Goal: Information Seeking & Learning: Understand process/instructions

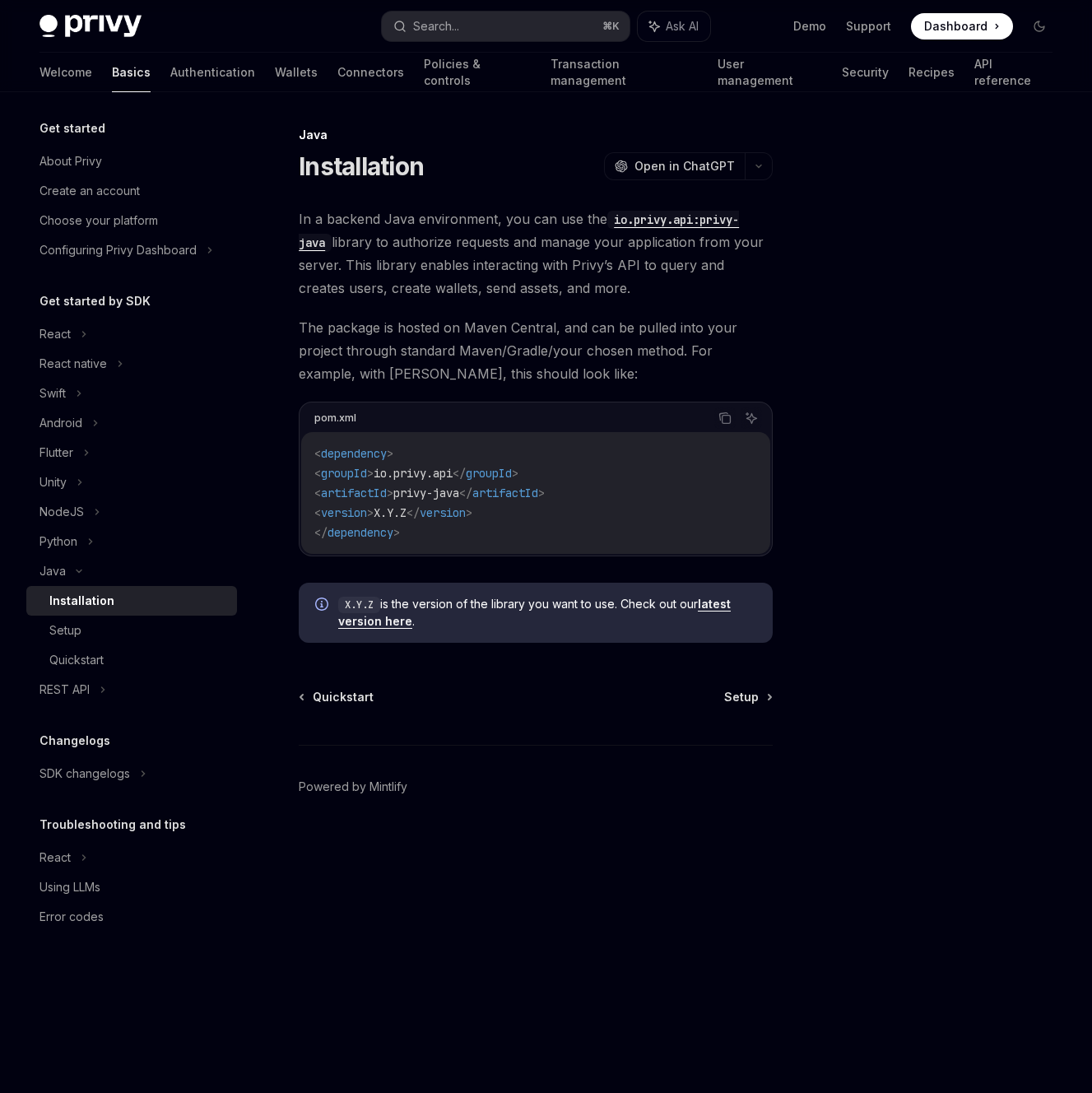
click at [378, 628] on link "latest version here" at bounding box center [534, 612] width 393 height 32
click at [92, 634] on div "Setup" at bounding box center [138, 630] width 177 height 20
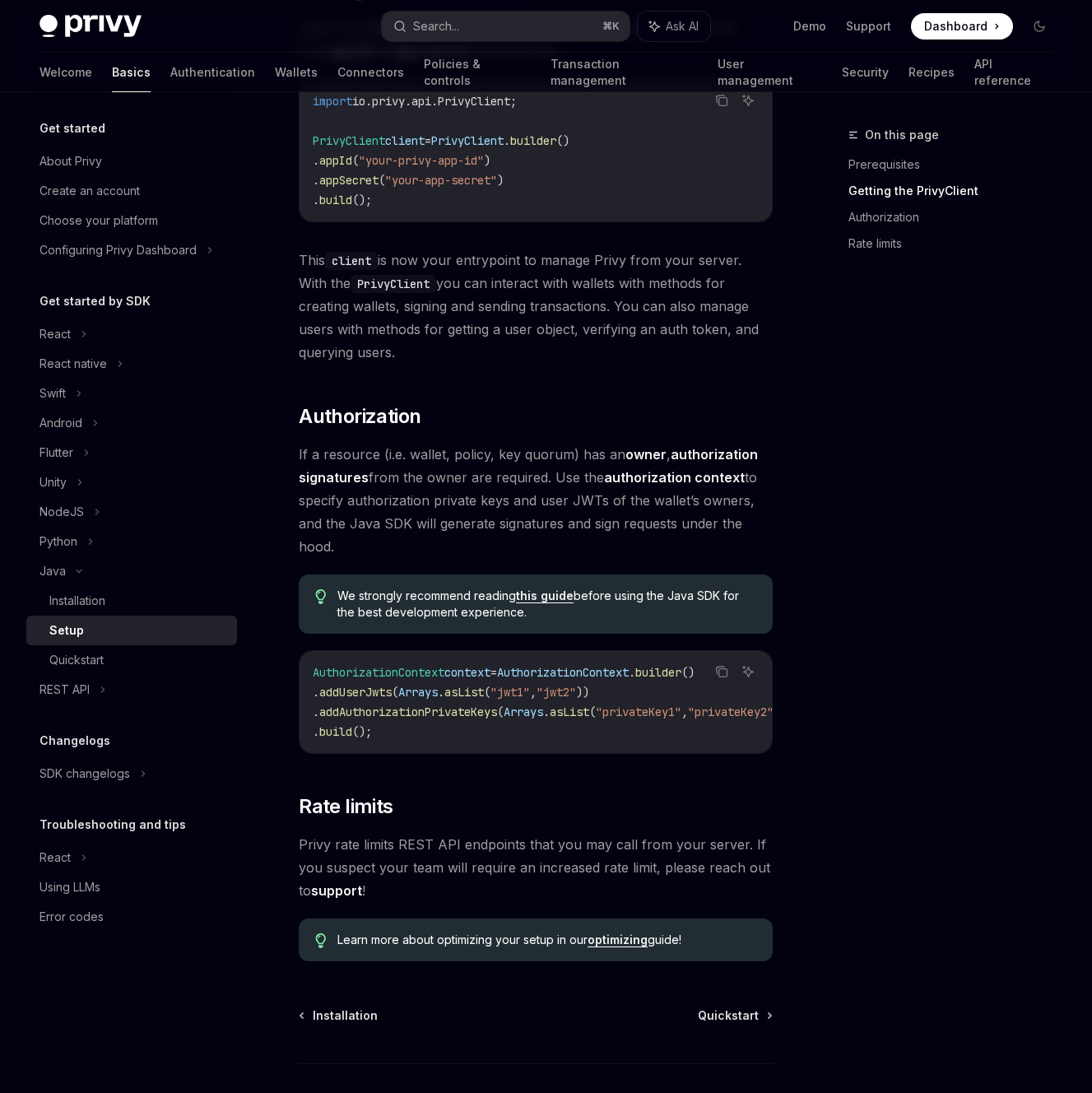
scroll to position [358, 0]
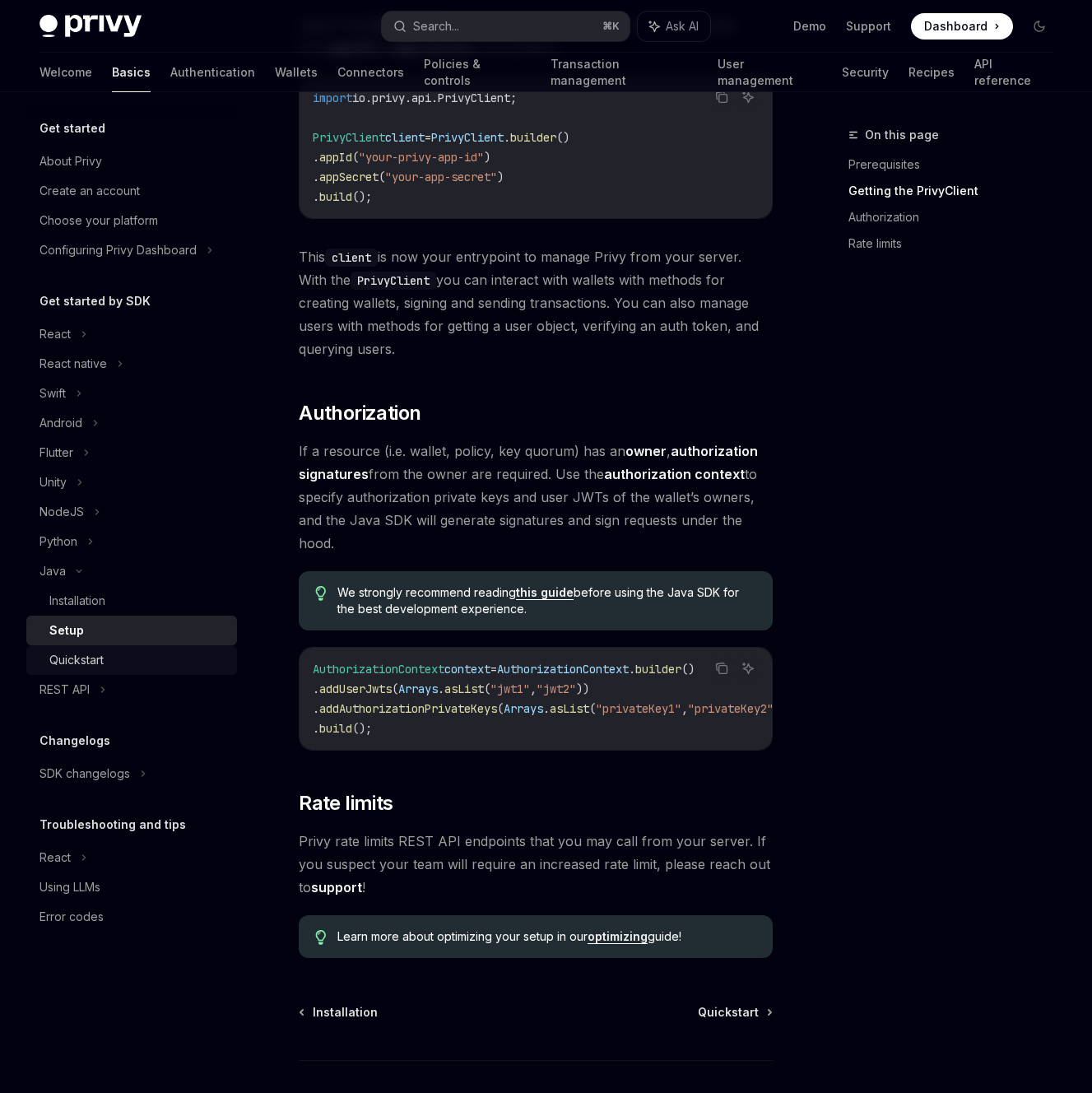
click at [107, 670] on link "Quickstart" at bounding box center [132, 660] width 211 height 30
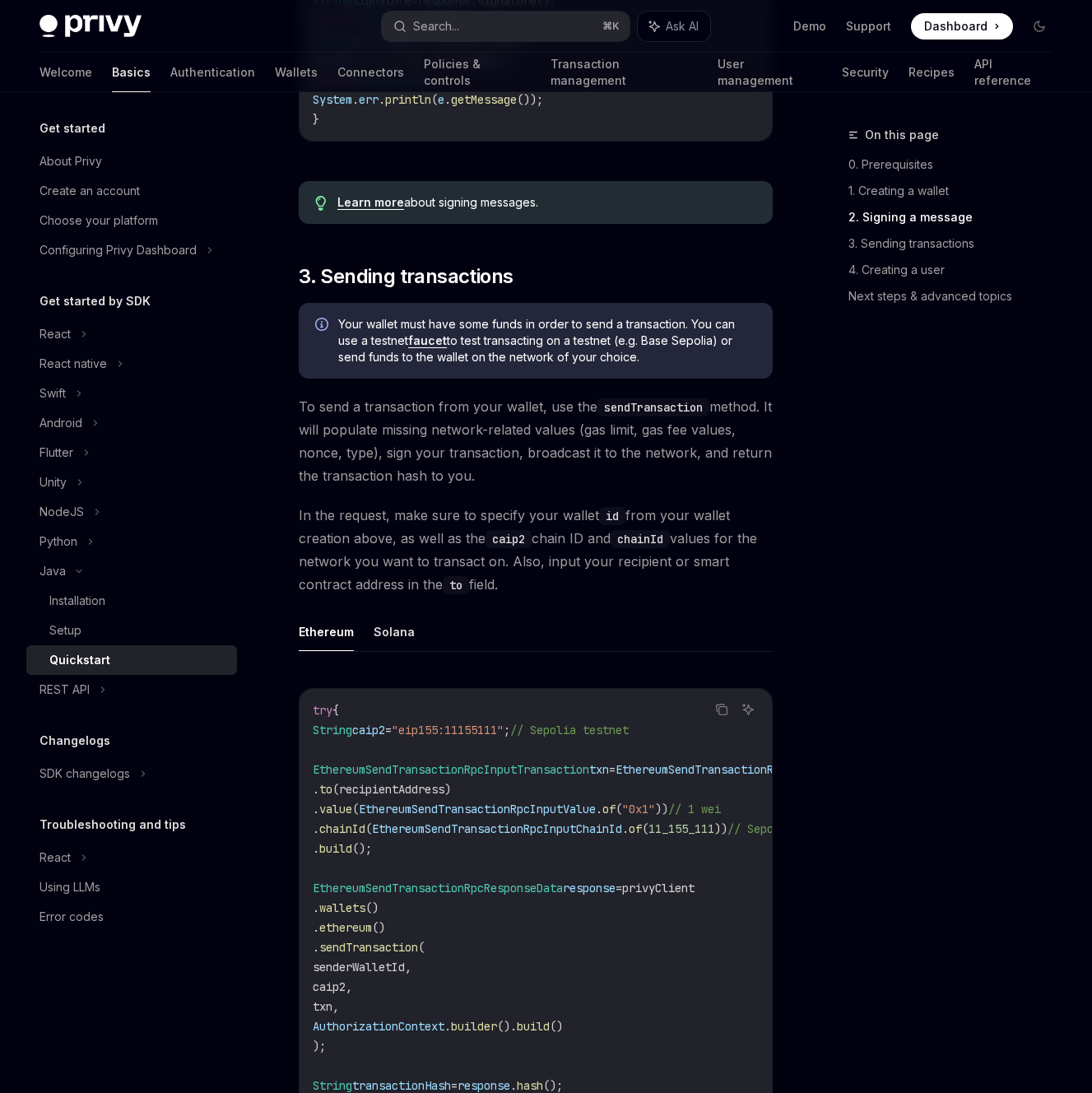
scroll to position [1447, 0]
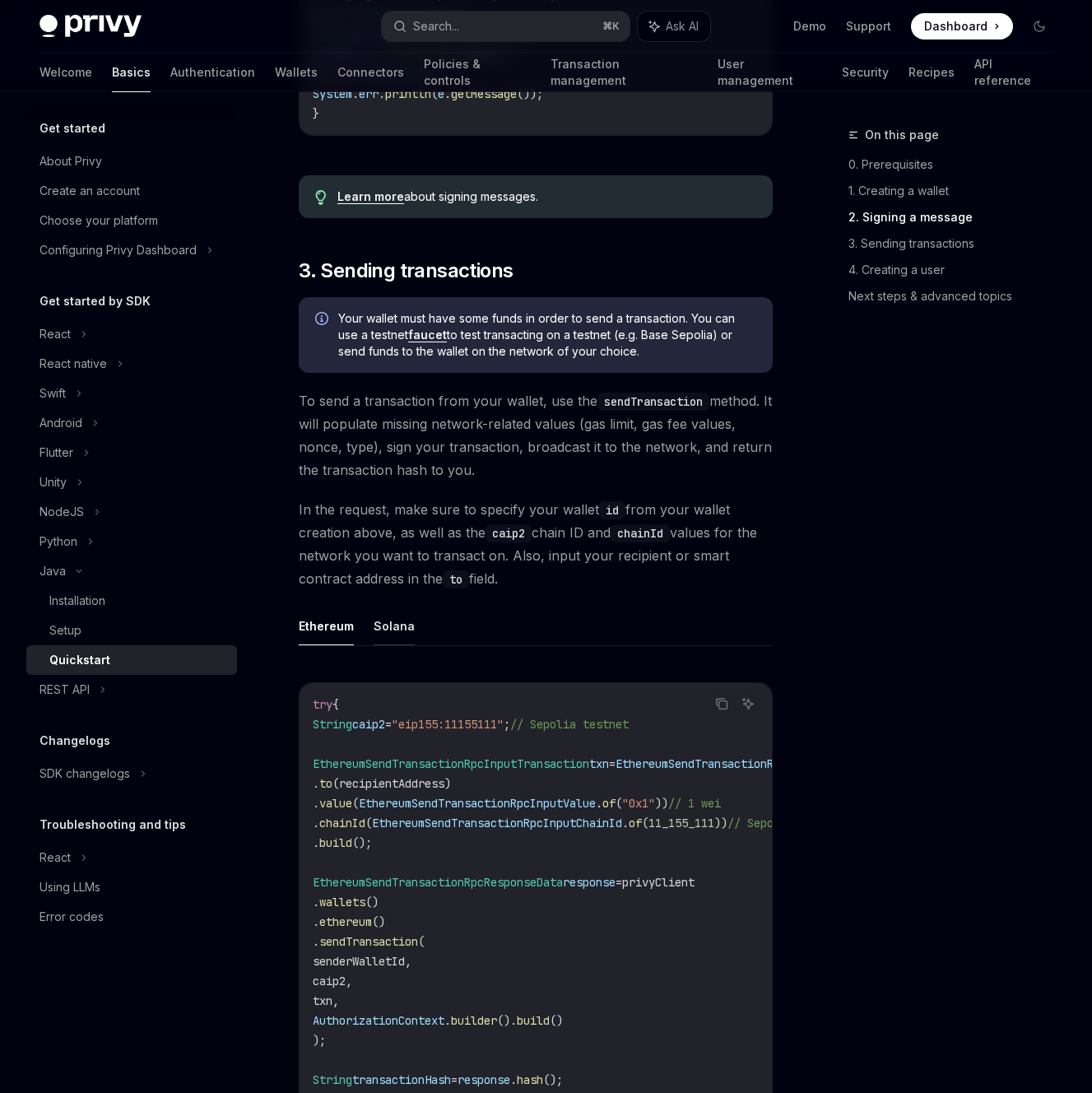
click at [375, 619] on button "Solana" at bounding box center [394, 625] width 41 height 38
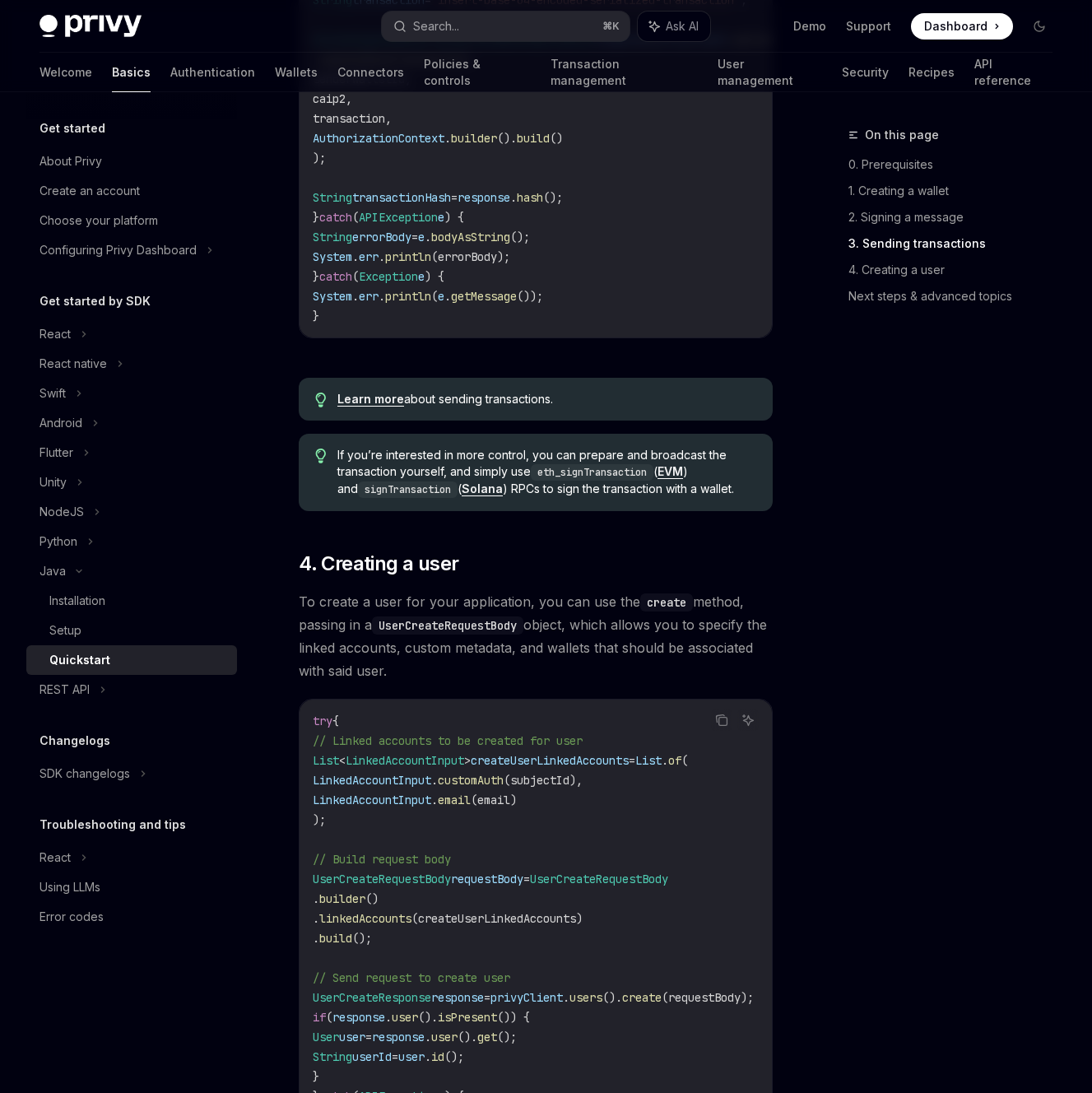
scroll to position [2202, 0]
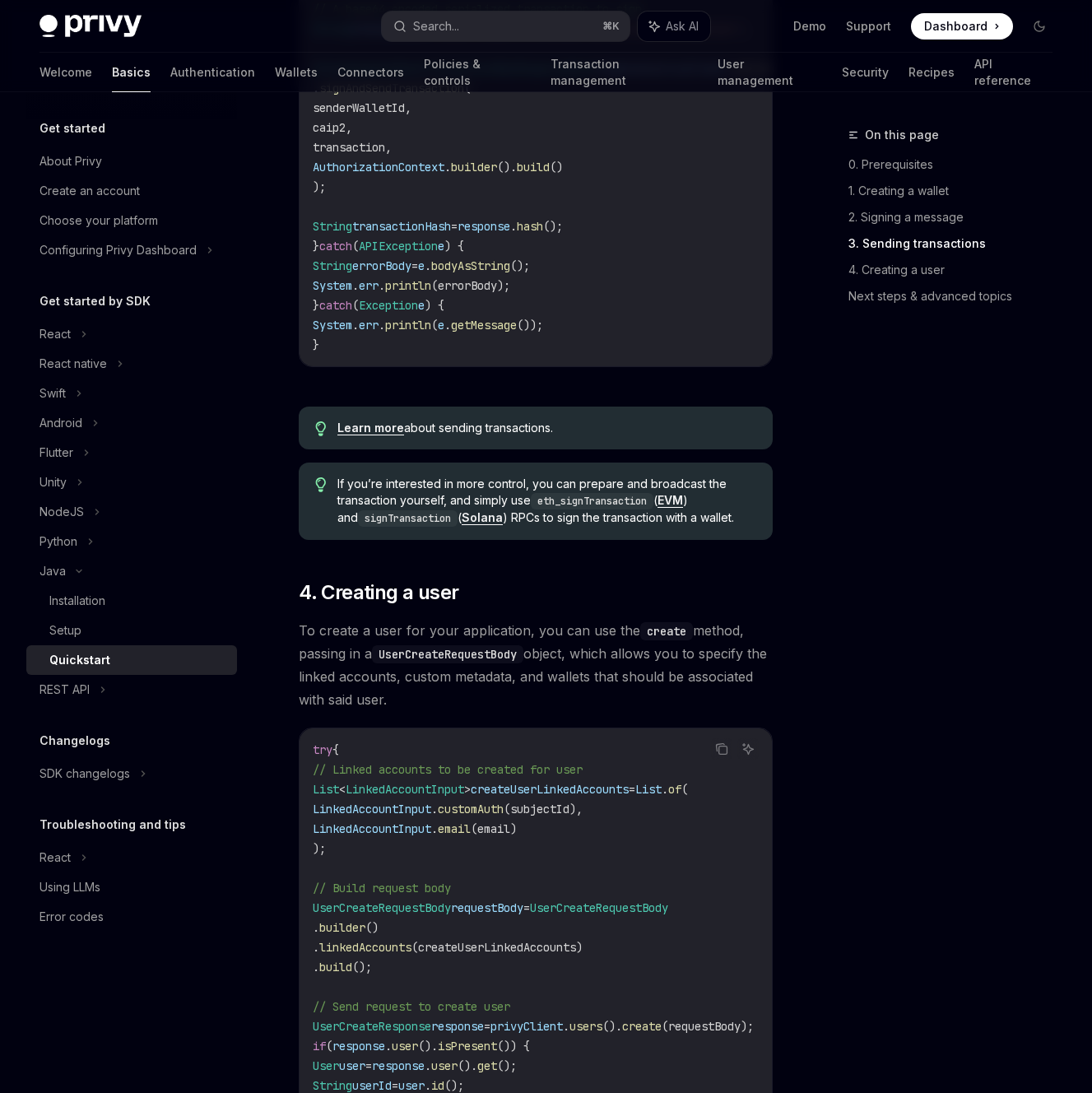
click at [242, 69] on div "Welcome Basics Authentication Wallets Connectors Policies & controls Transactio…" at bounding box center [546, 72] width 1013 height 39
click at [275, 69] on link "Wallets" at bounding box center [295, 72] width 42 height 39
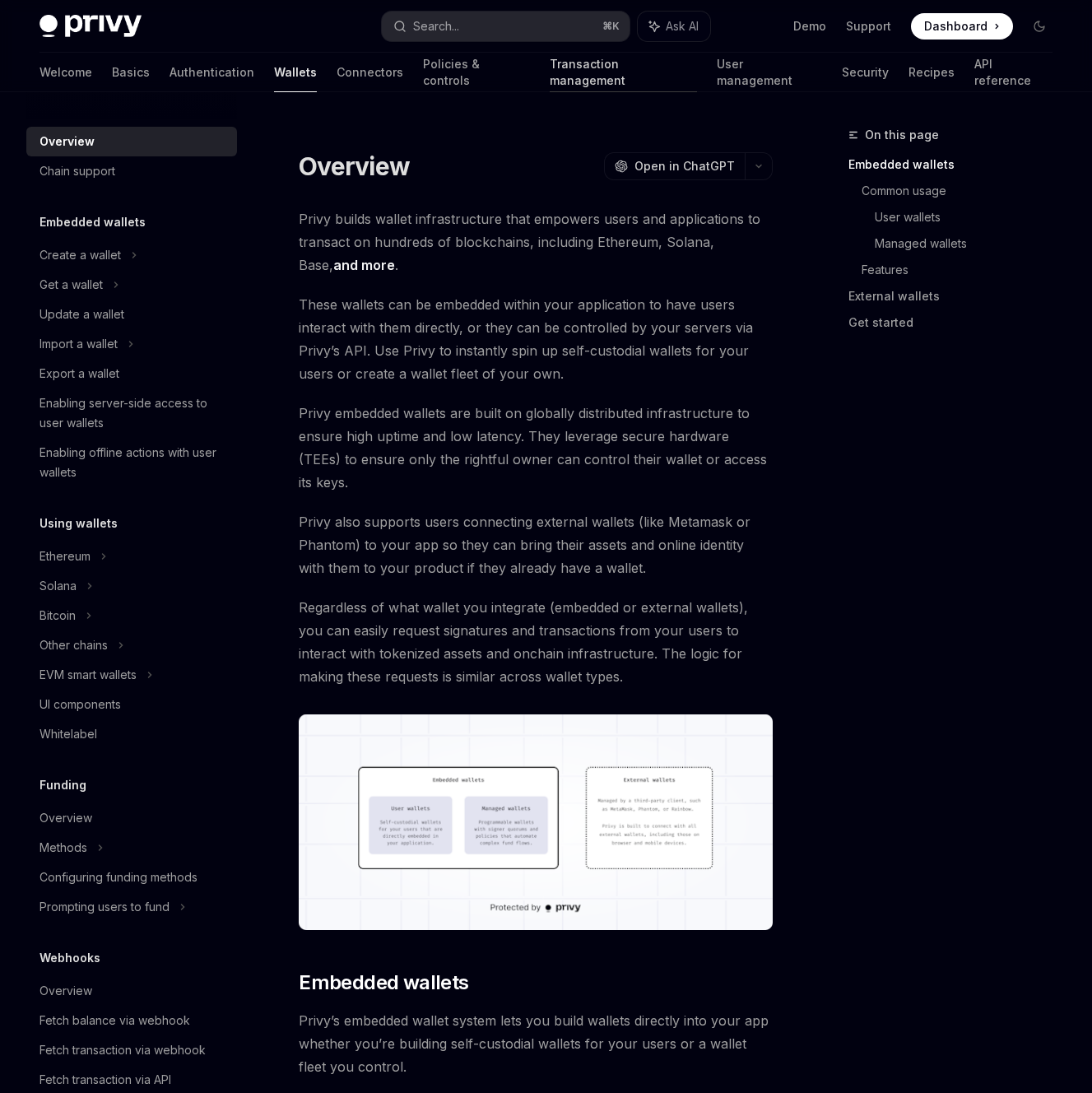
click at [549, 75] on link "Transaction management" at bounding box center [623, 72] width 148 height 39
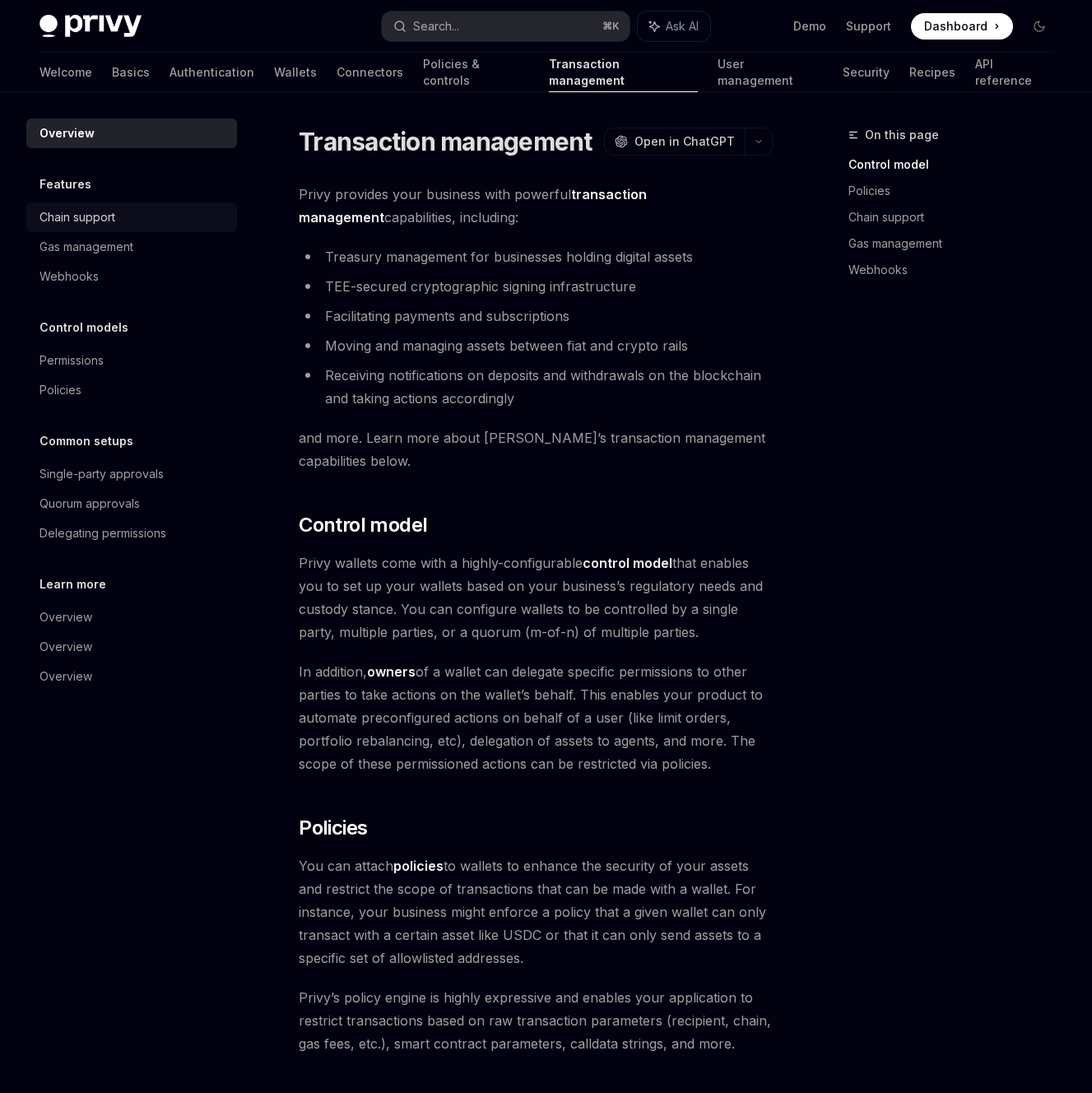
click at [108, 227] on link "Chain support" at bounding box center [132, 218] width 211 height 30
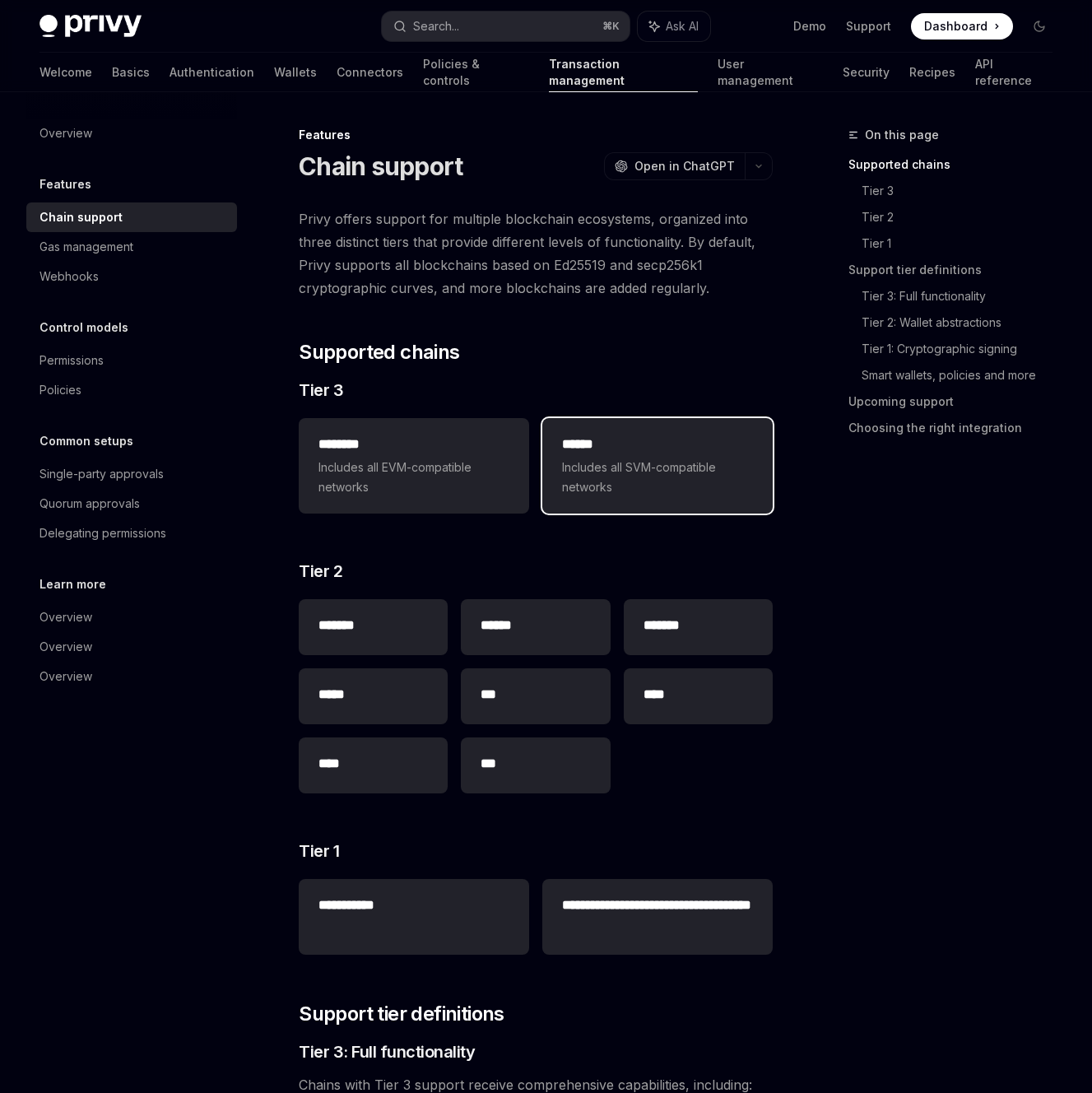
click at [636, 479] on span "Includes all SVM-compatible networks" at bounding box center [658, 478] width 191 height 39
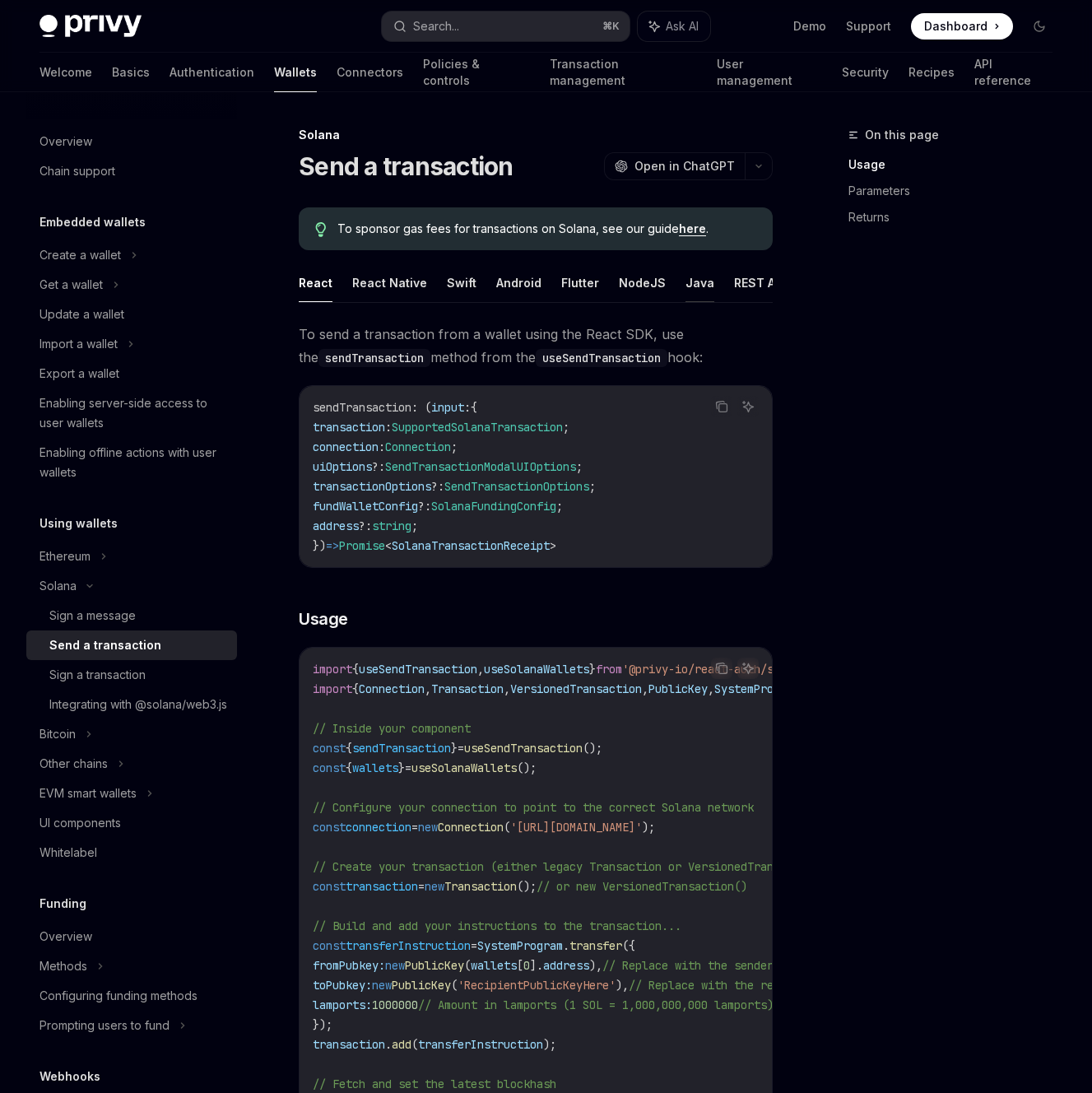
click at [685, 292] on button "Java" at bounding box center [699, 282] width 29 height 38
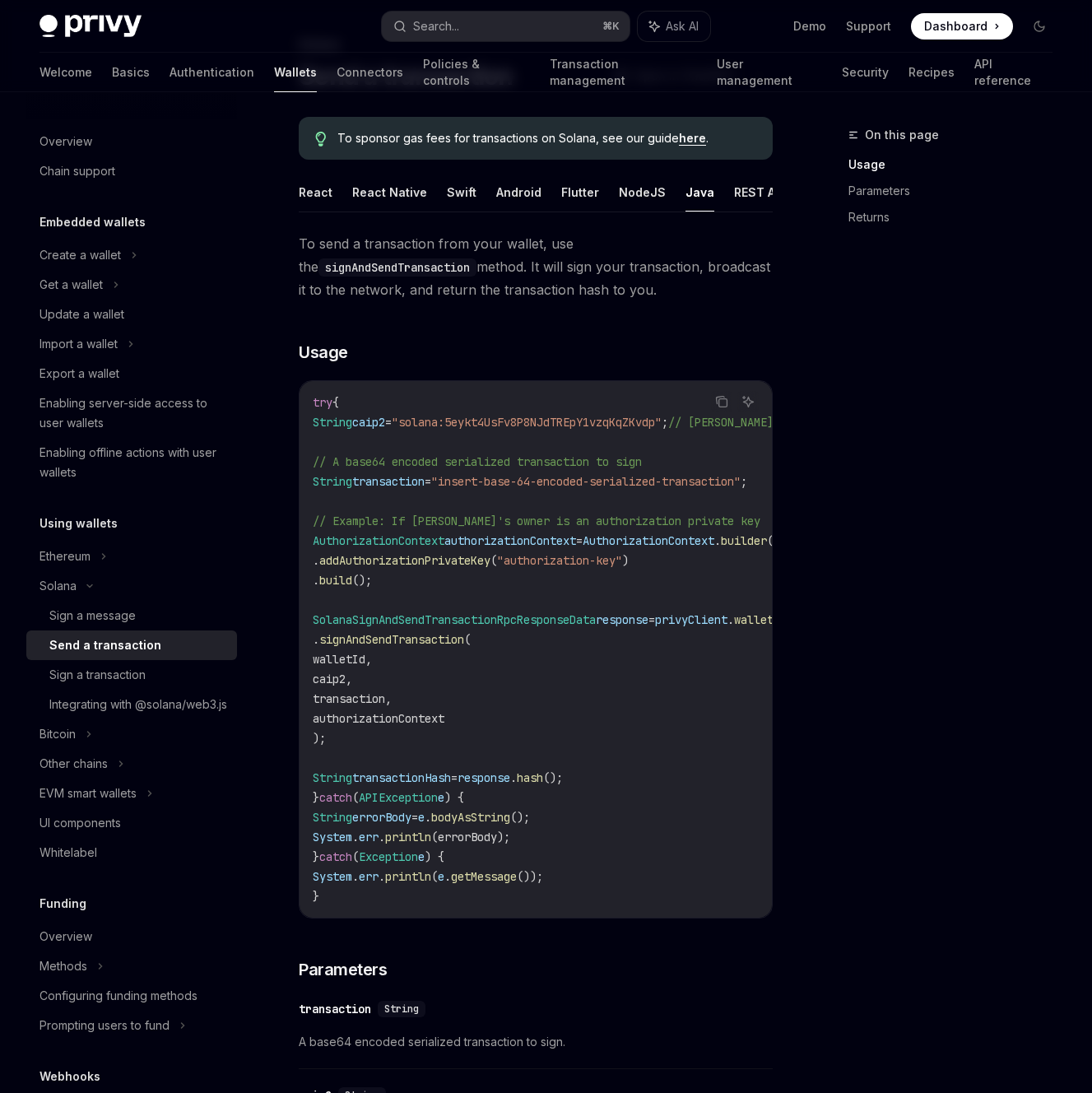
scroll to position [92, 0]
click at [140, 676] on div "Sign a transaction" at bounding box center [97, 675] width 96 height 20
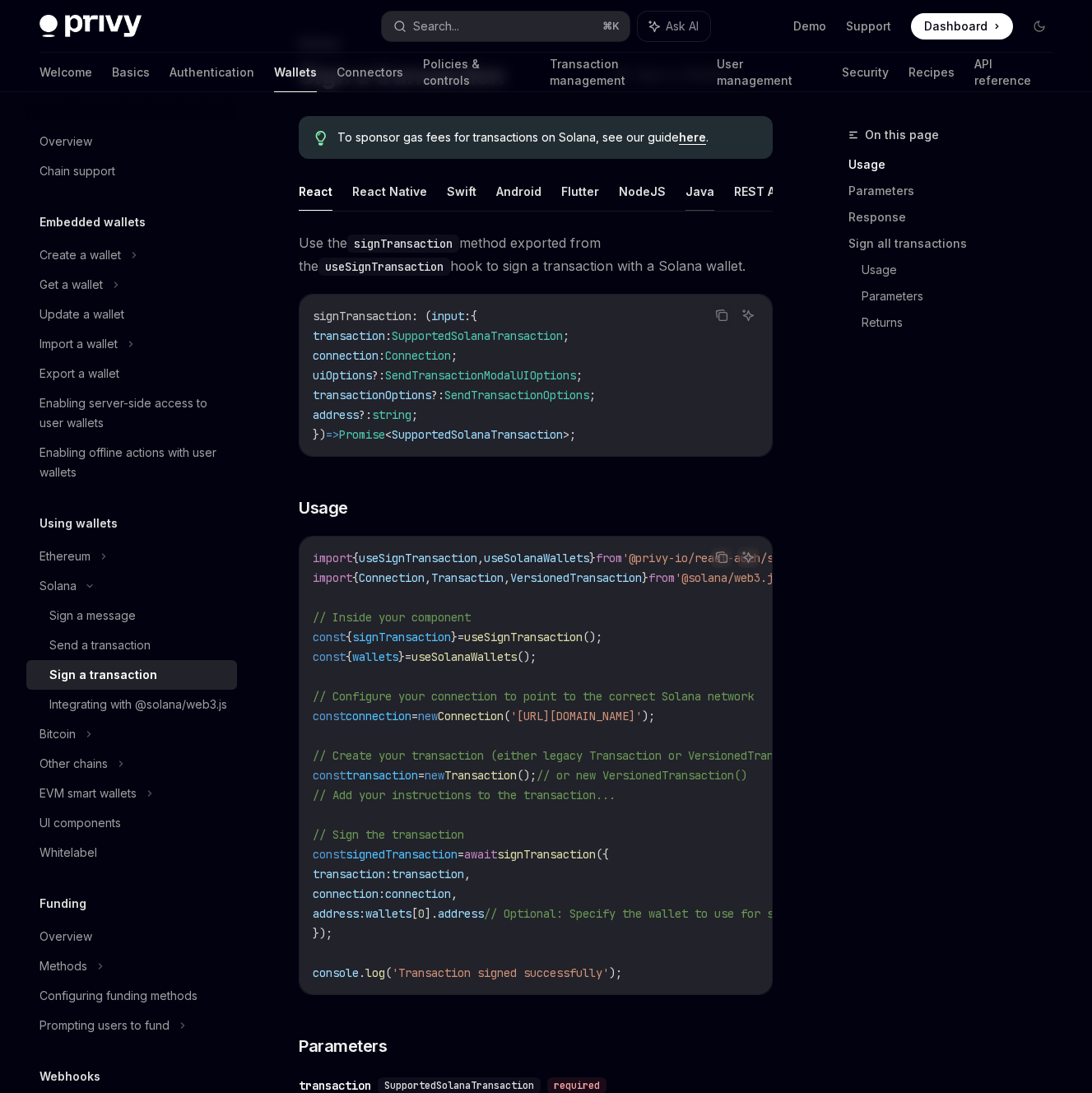
click at [687, 192] on button "Java" at bounding box center [699, 191] width 29 height 38
type textarea "*"
